Goal: Information Seeking & Learning: Learn about a topic

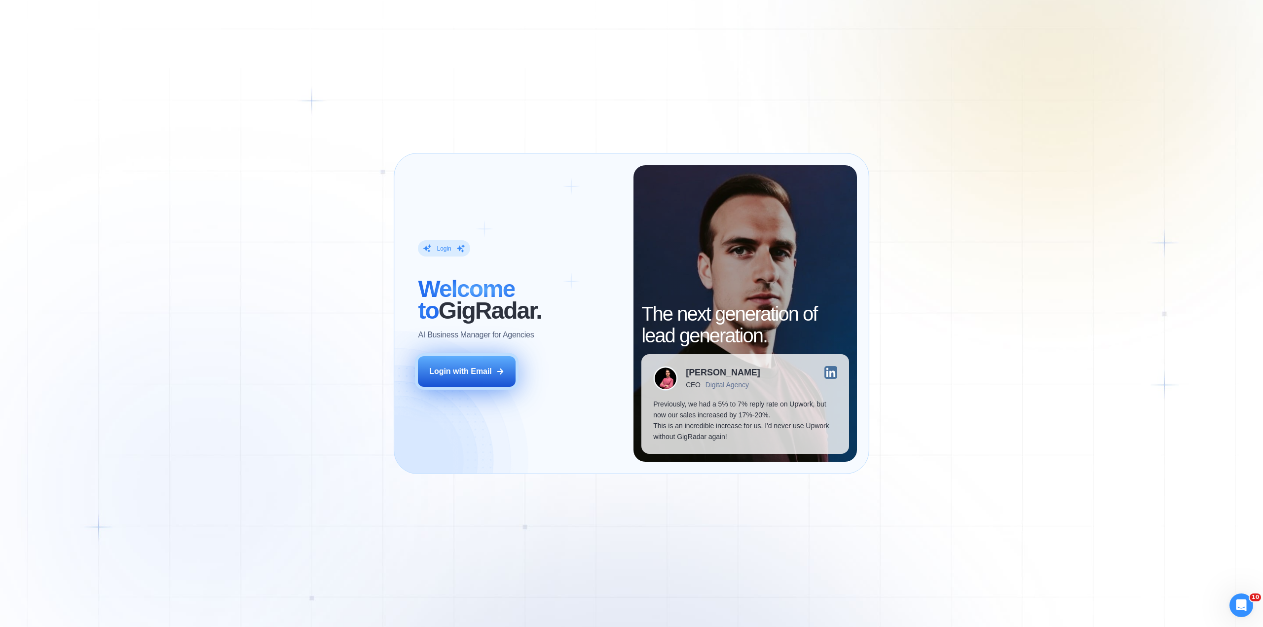
click at [431, 371] on div "Login with Email" at bounding box center [460, 371] width 63 height 11
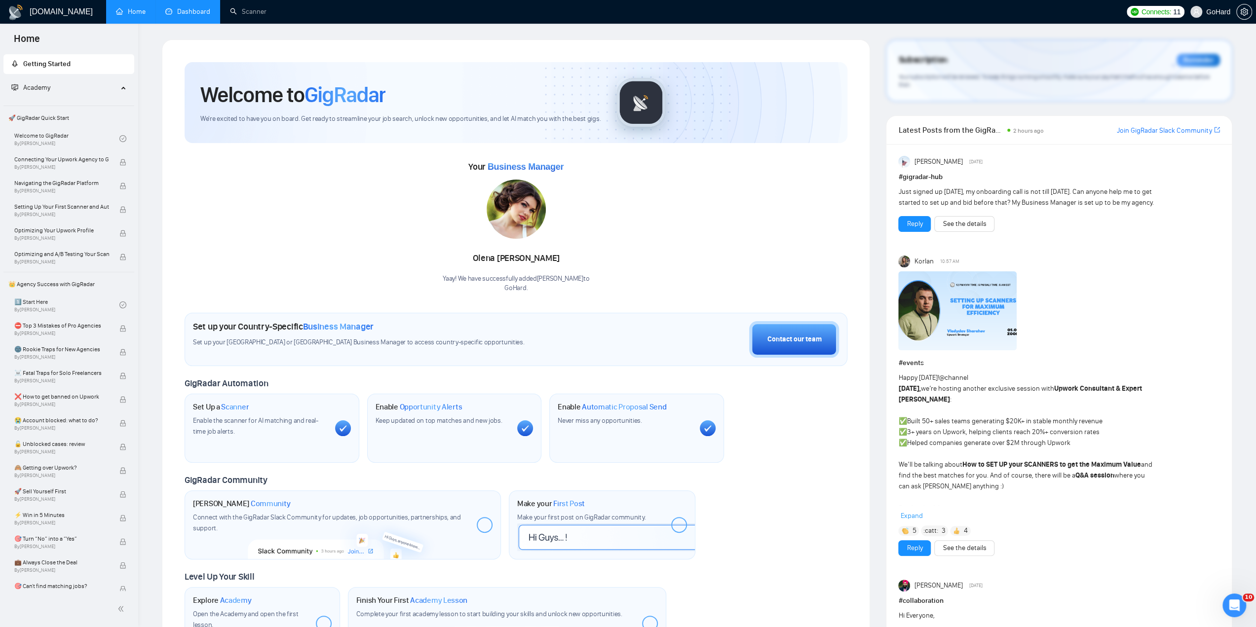
click at [194, 13] on link "Dashboard" at bounding box center [187, 11] width 45 height 8
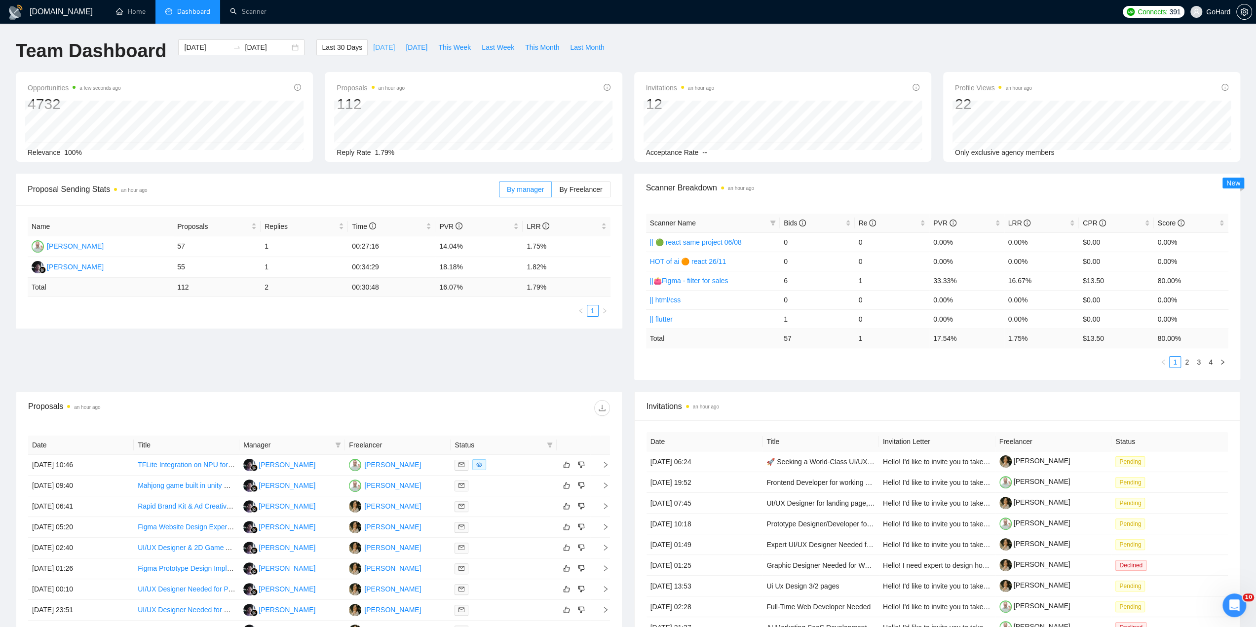
click at [373, 48] on span "[DATE]" at bounding box center [384, 47] width 22 height 11
type input "[DATE]"
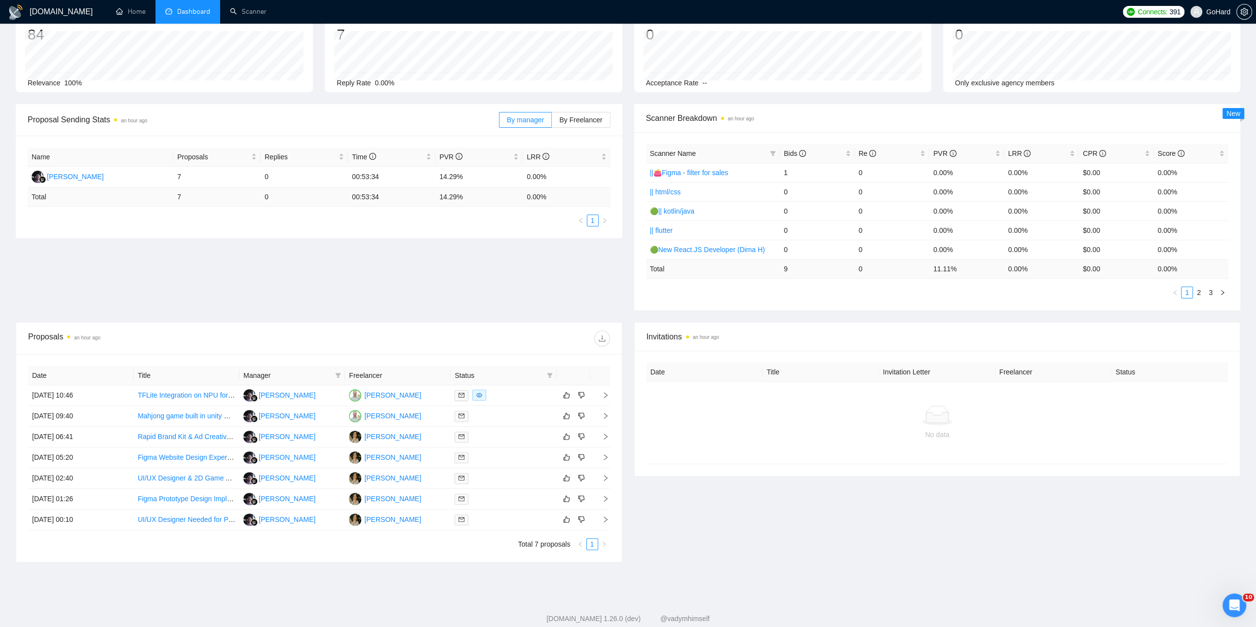
scroll to position [91, 0]
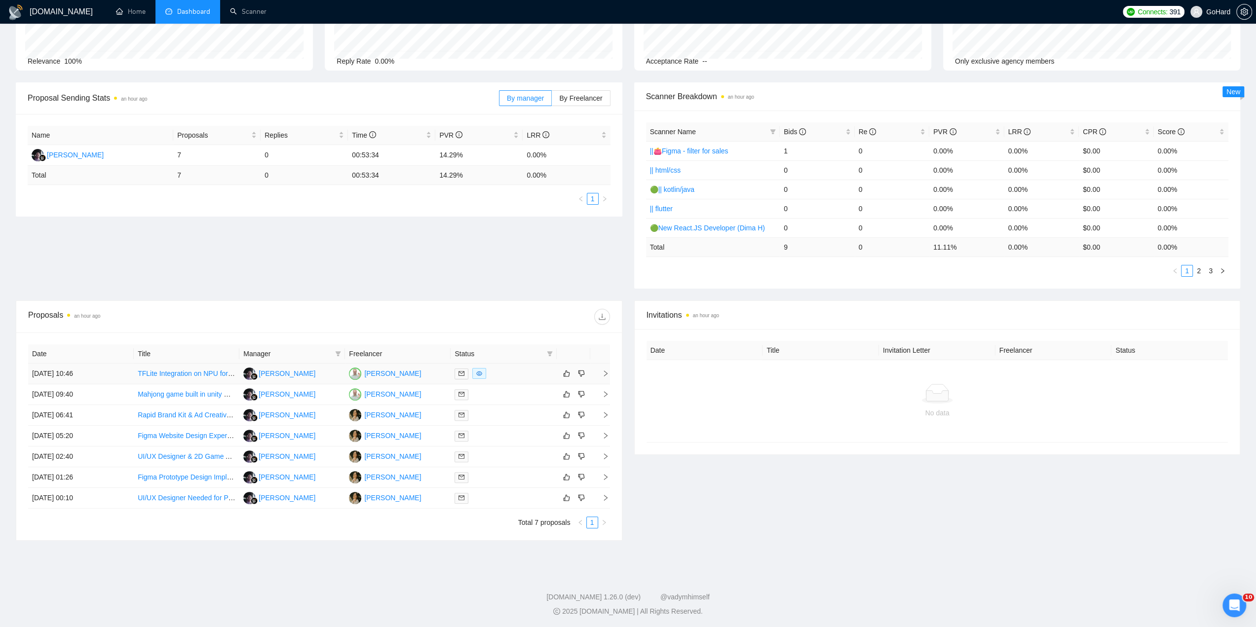
click at [508, 373] on div at bounding box center [503, 373] width 98 height 11
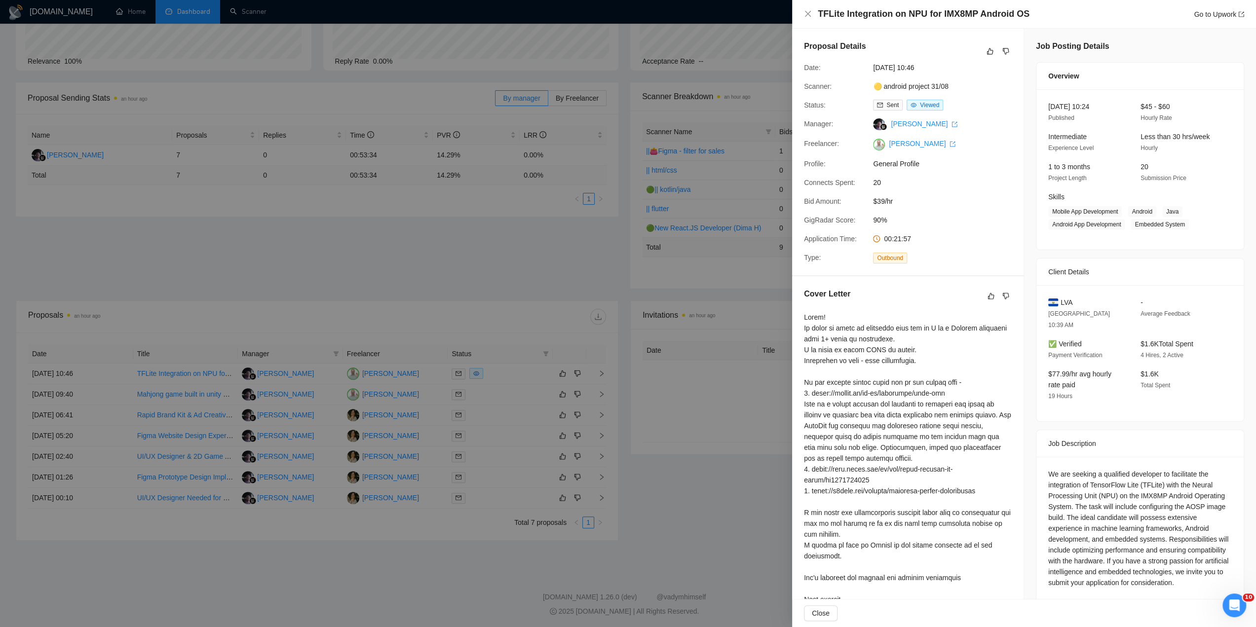
click at [506, 394] on div at bounding box center [628, 313] width 1256 height 627
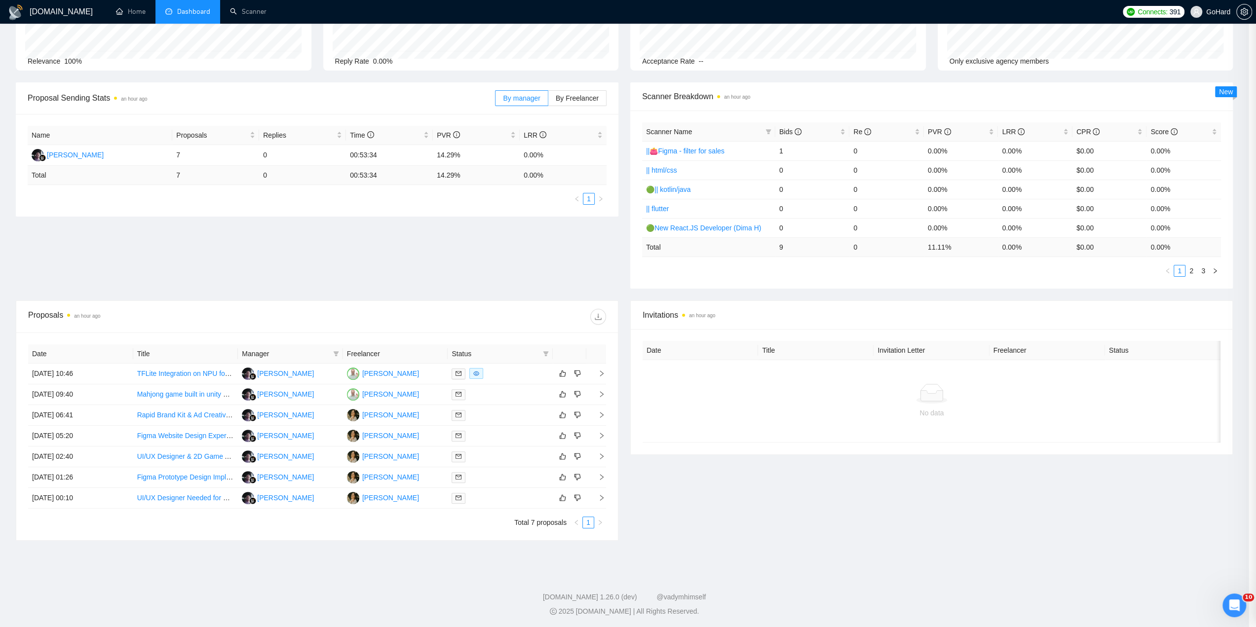
click at [506, 394] on div at bounding box center [499, 394] width 97 height 11
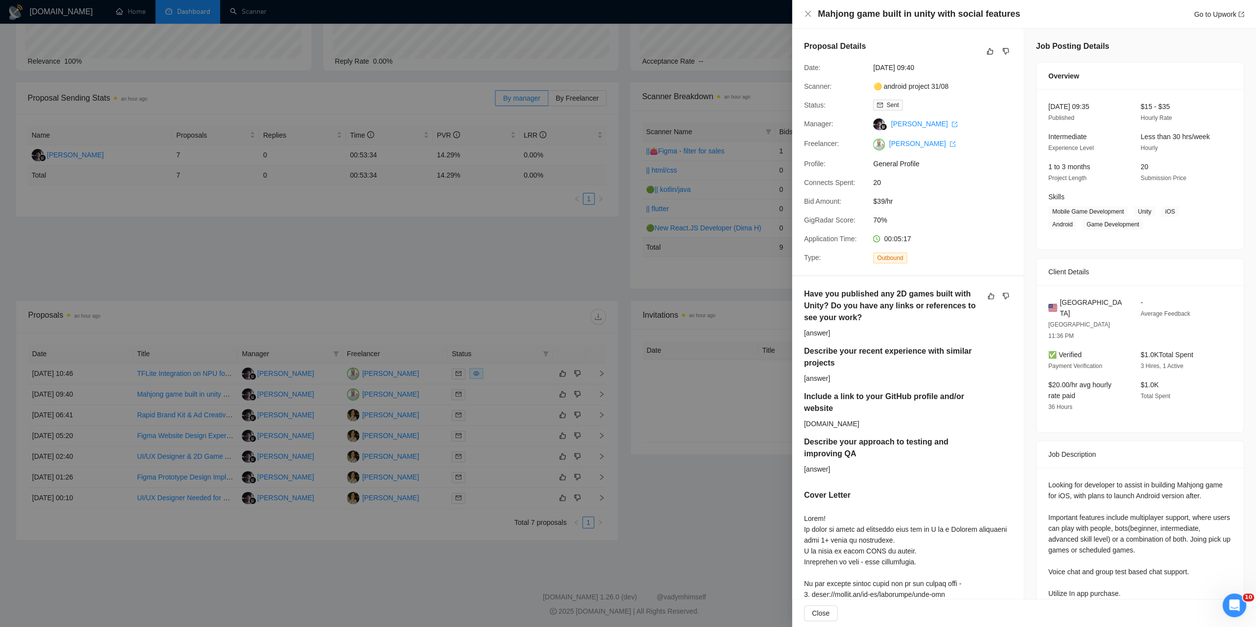
click at [499, 419] on div at bounding box center [628, 313] width 1256 height 627
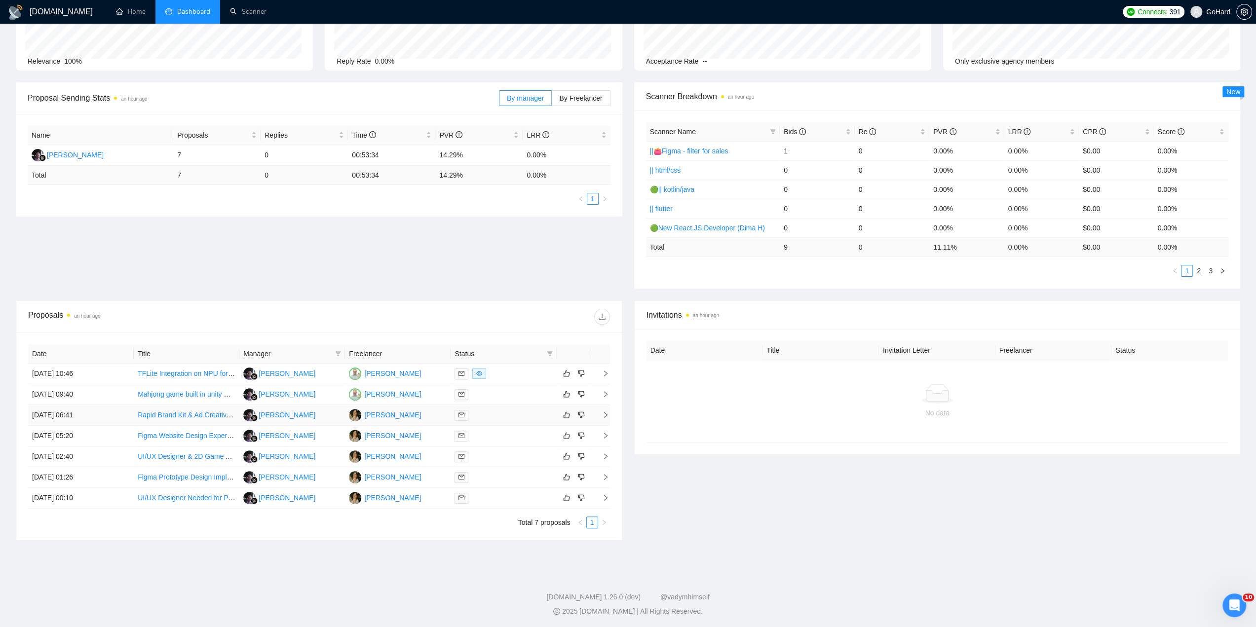
click at [499, 418] on div at bounding box center [503, 415] width 98 height 11
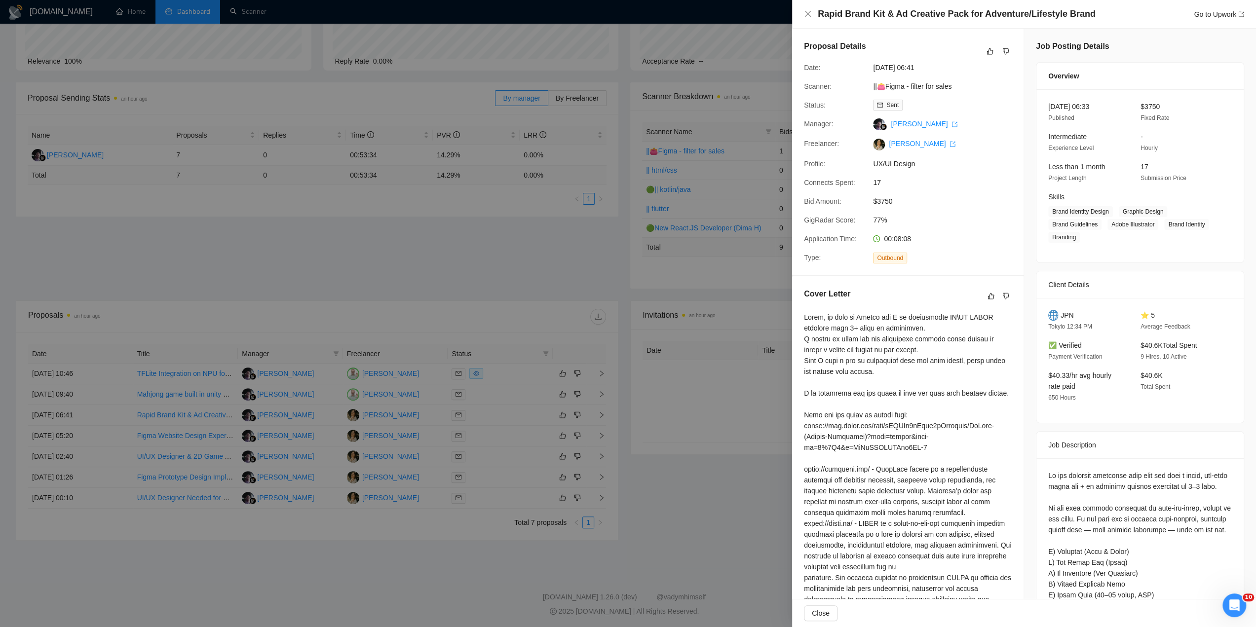
click at [491, 436] on div at bounding box center [628, 313] width 1256 height 627
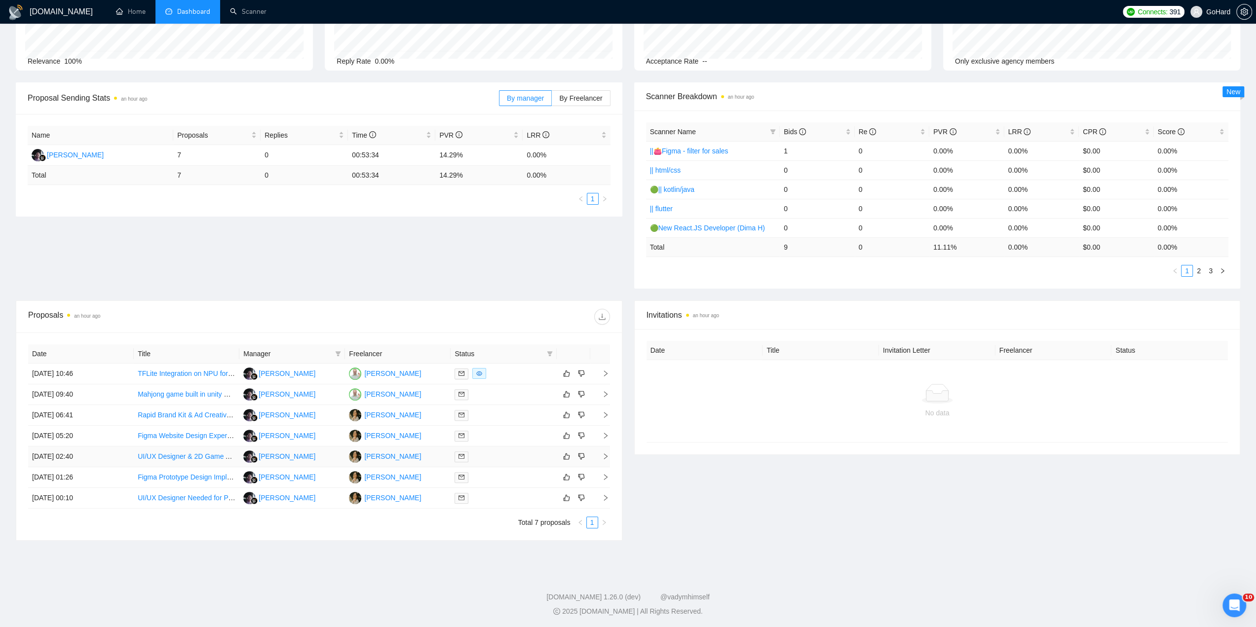
click at [491, 459] on div at bounding box center [503, 456] width 98 height 11
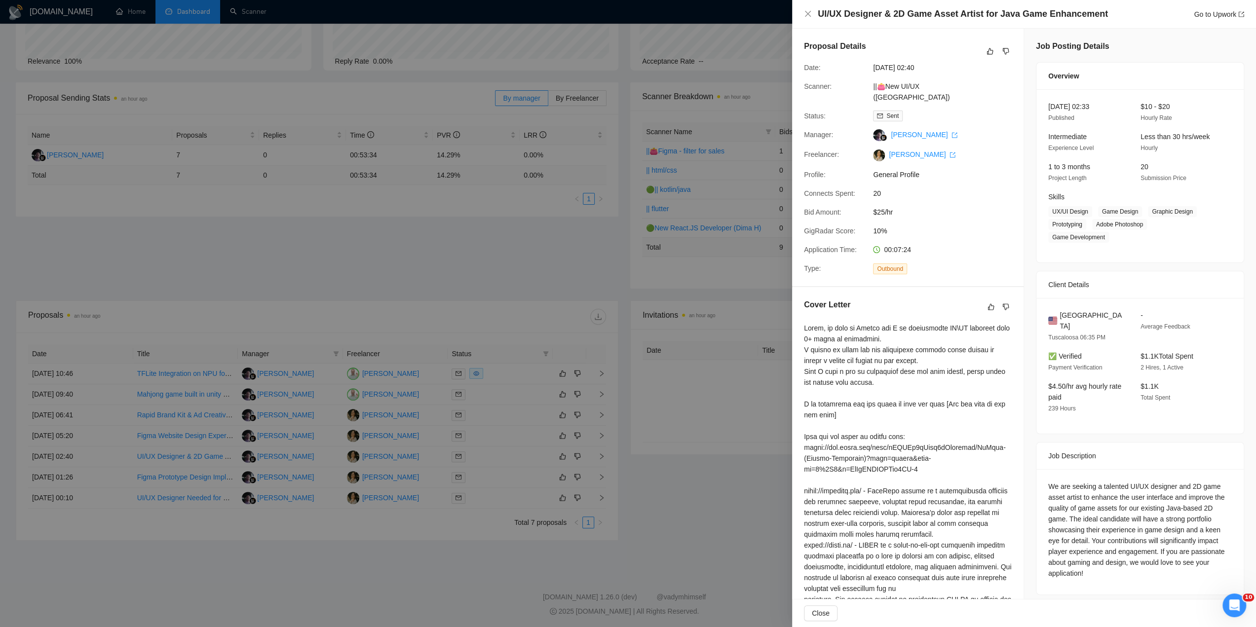
click at [498, 453] on div at bounding box center [628, 313] width 1256 height 627
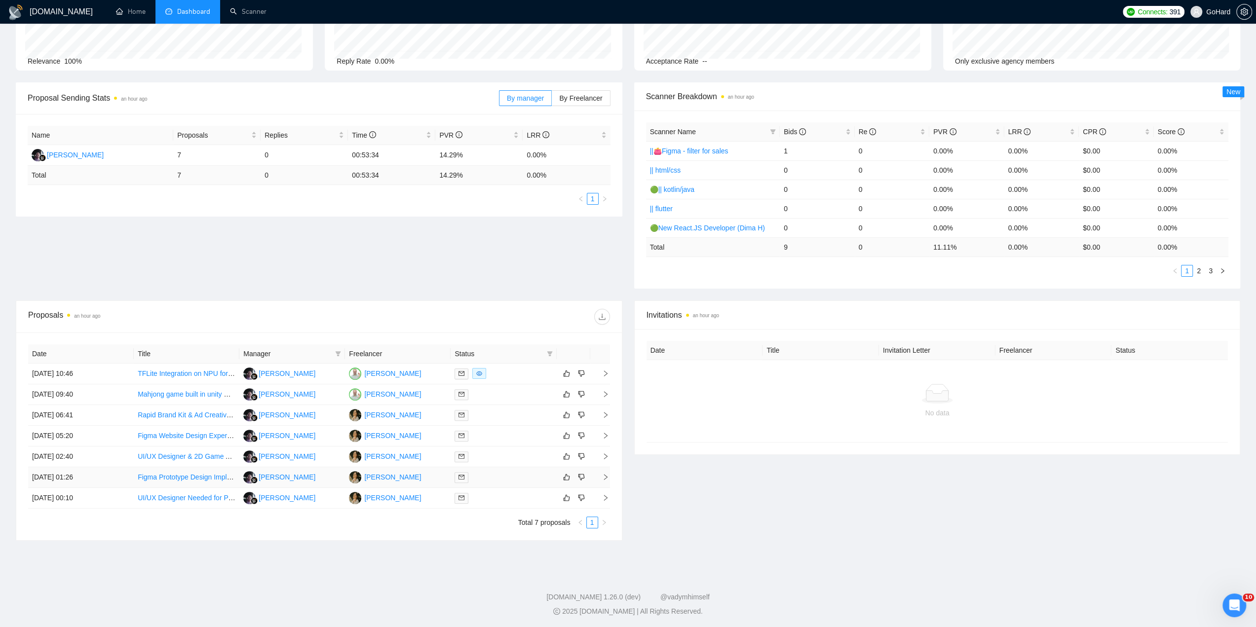
click at [488, 480] on div at bounding box center [503, 477] width 98 height 11
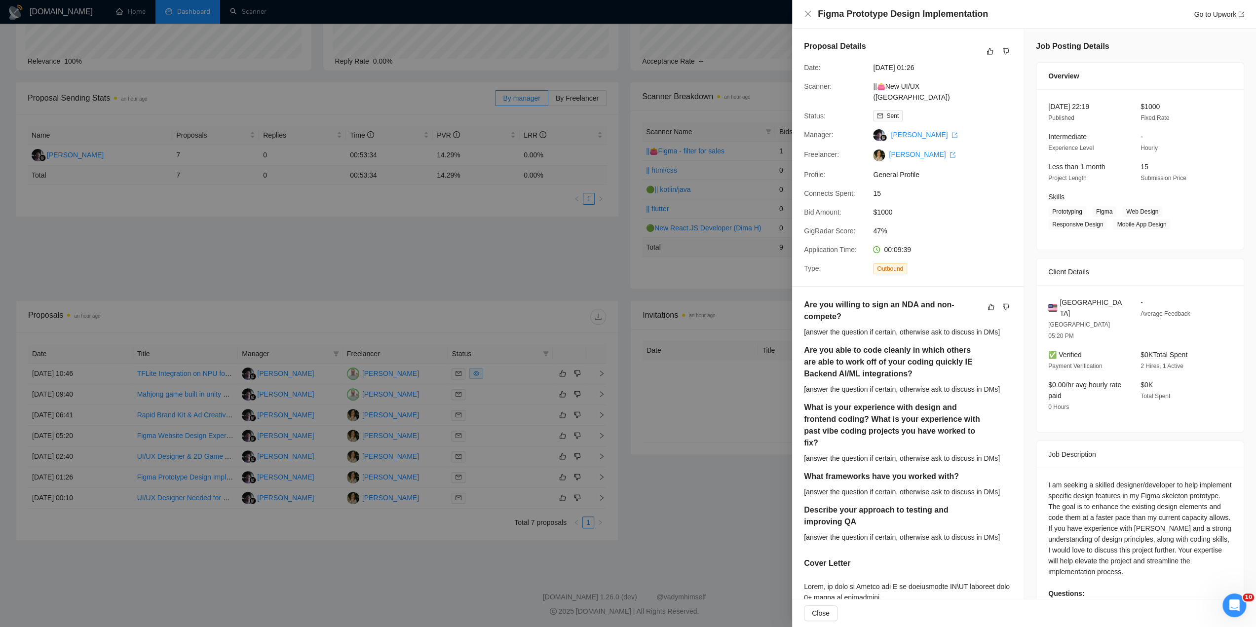
click at [501, 490] on div at bounding box center [628, 313] width 1256 height 627
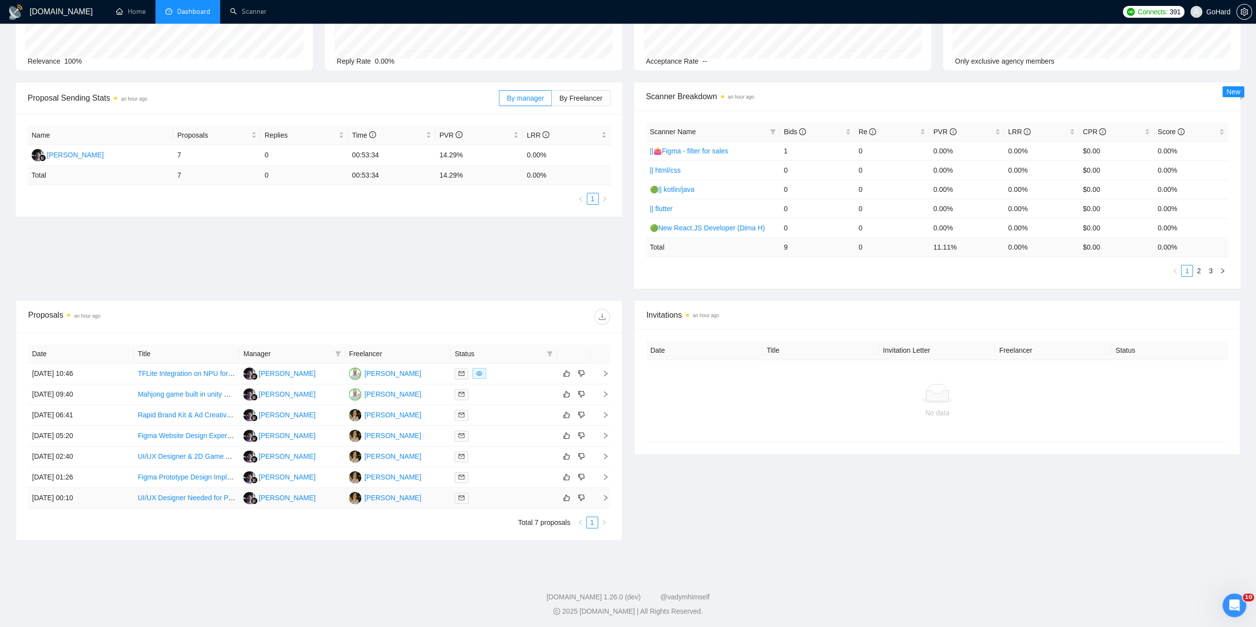
click at [499, 498] on div at bounding box center [503, 497] width 98 height 11
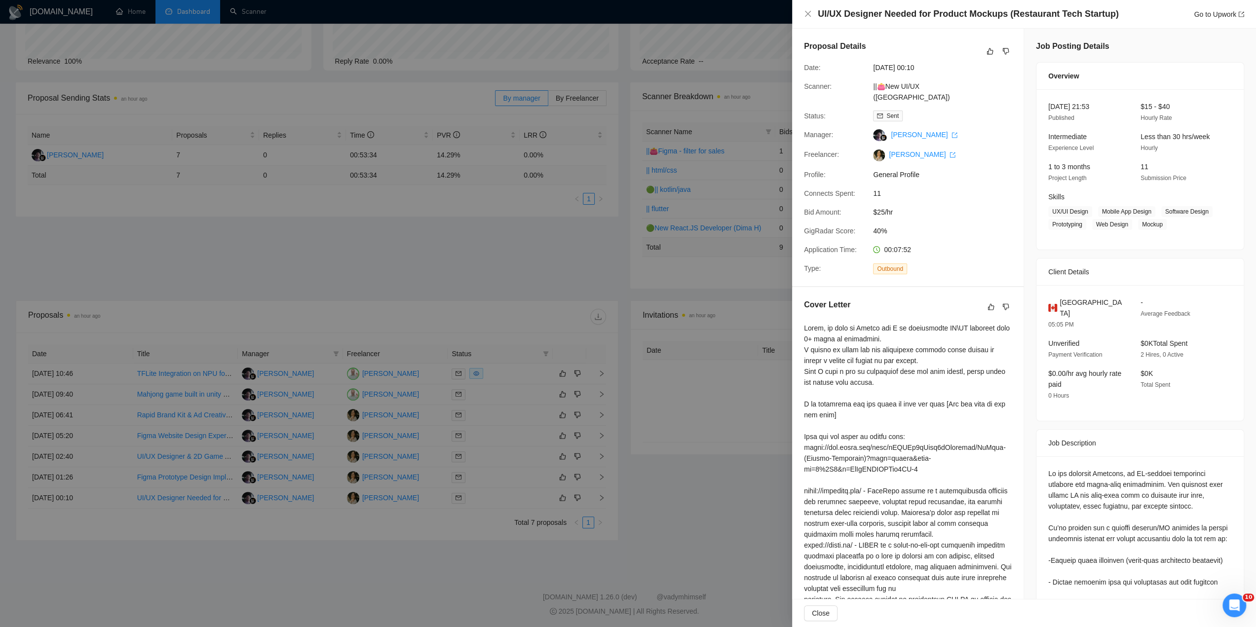
click at [394, 181] on div at bounding box center [628, 313] width 1256 height 627
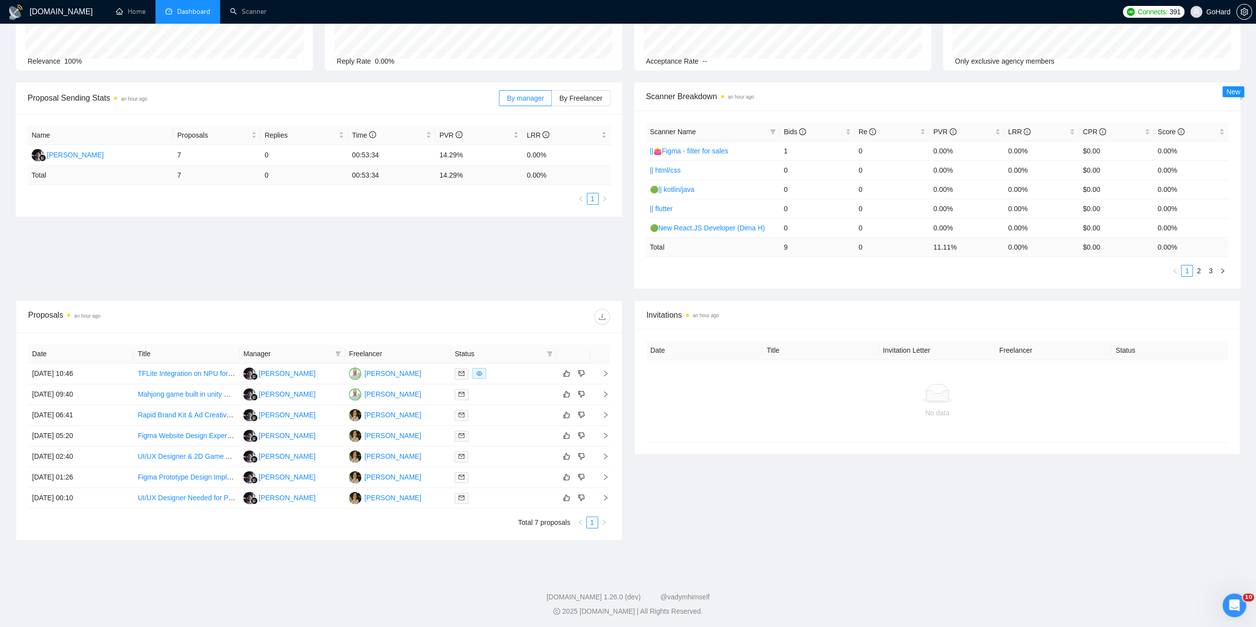
click at [372, 179] on td "00:53:34" at bounding box center [391, 175] width 87 height 19
click at [189, 395] on link "Mahjong game built in unity with social features" at bounding box center [210, 394] width 145 height 8
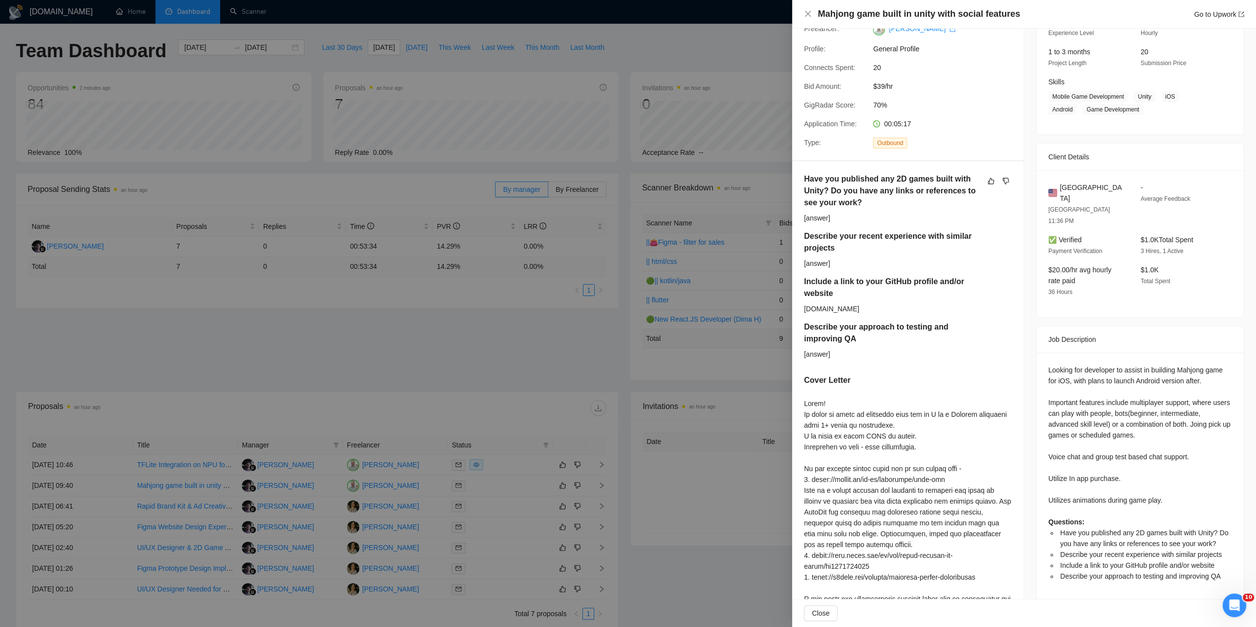
scroll to position [0, 0]
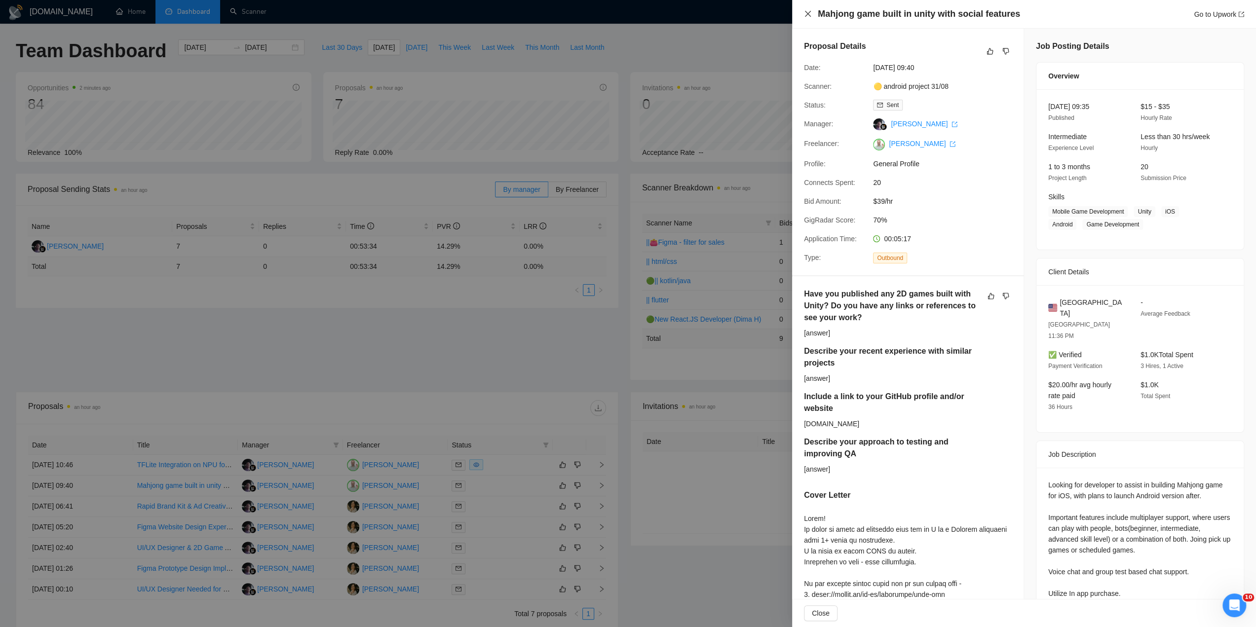
click at [805, 13] on icon "close" at bounding box center [808, 14] width 8 height 8
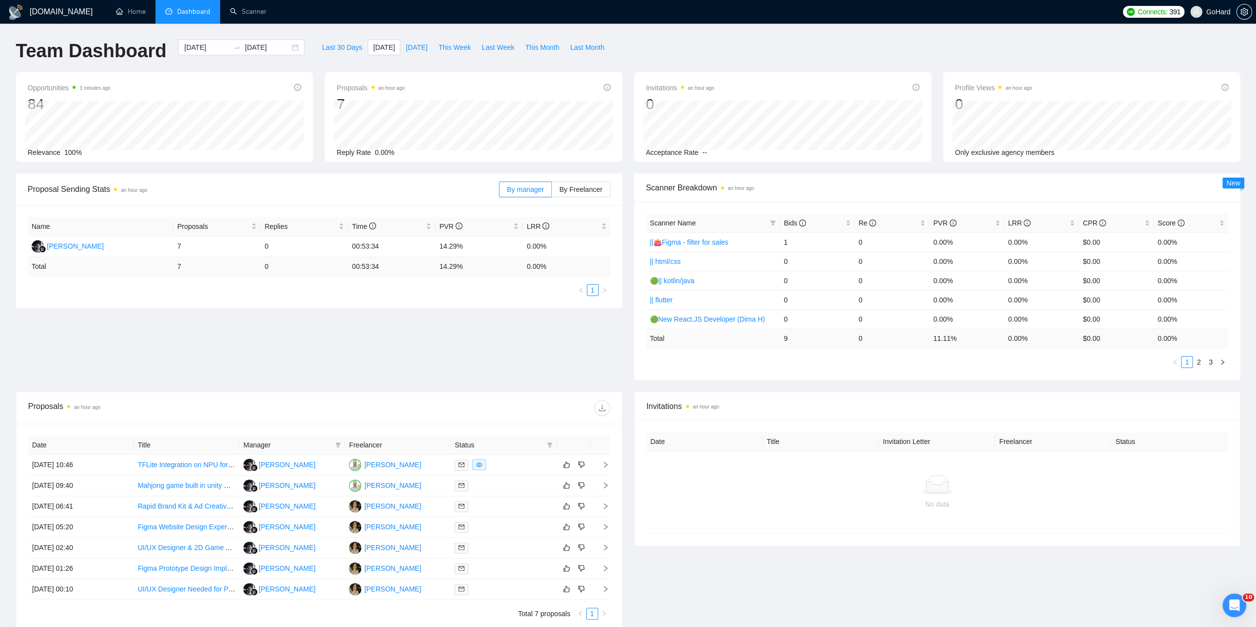
click at [436, 325] on div "Proposal Sending Stats an hour ago By manager By Freelancer Name Proposals Repl…" at bounding box center [628, 283] width 1236 height 218
click at [186, 593] on td "UI/UX Designer Needed for Product Mockups (Restaurant Tech Startup)" at bounding box center [187, 589] width 106 height 21
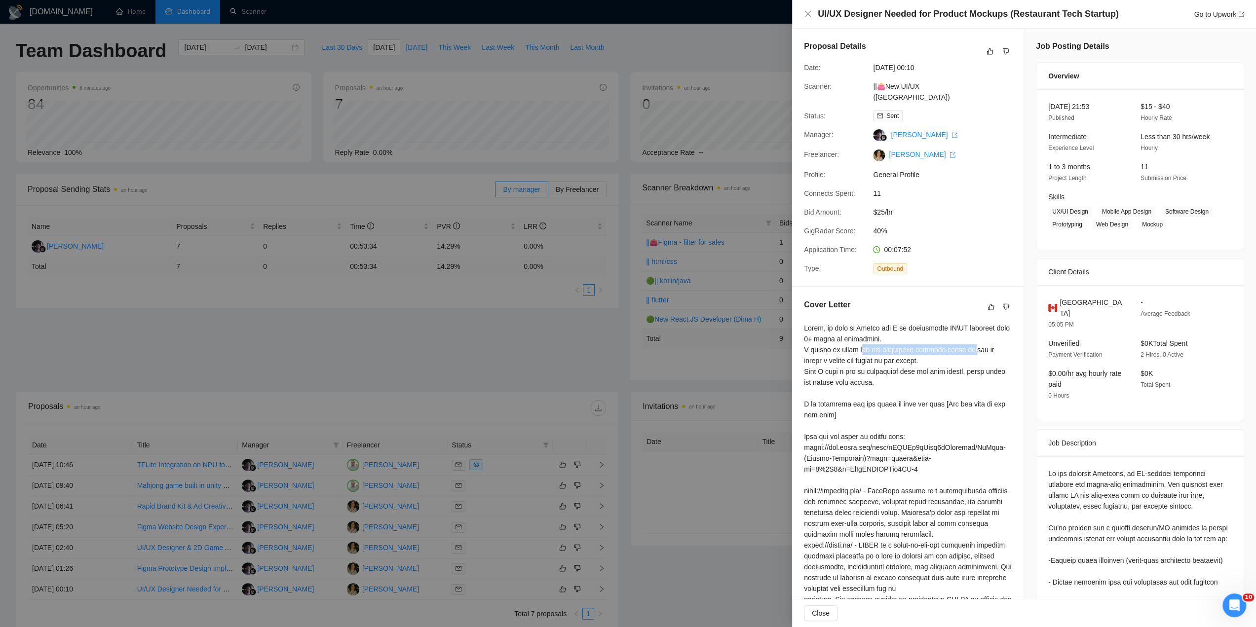
drag, startPoint x: 902, startPoint y: 342, endPoint x: 969, endPoint y: 344, distance: 66.6
click at [969, 344] on div at bounding box center [908, 524] width 208 height 402
click at [902, 330] on div at bounding box center [908, 524] width 208 height 402
